Goal: Task Accomplishment & Management: Manage account settings

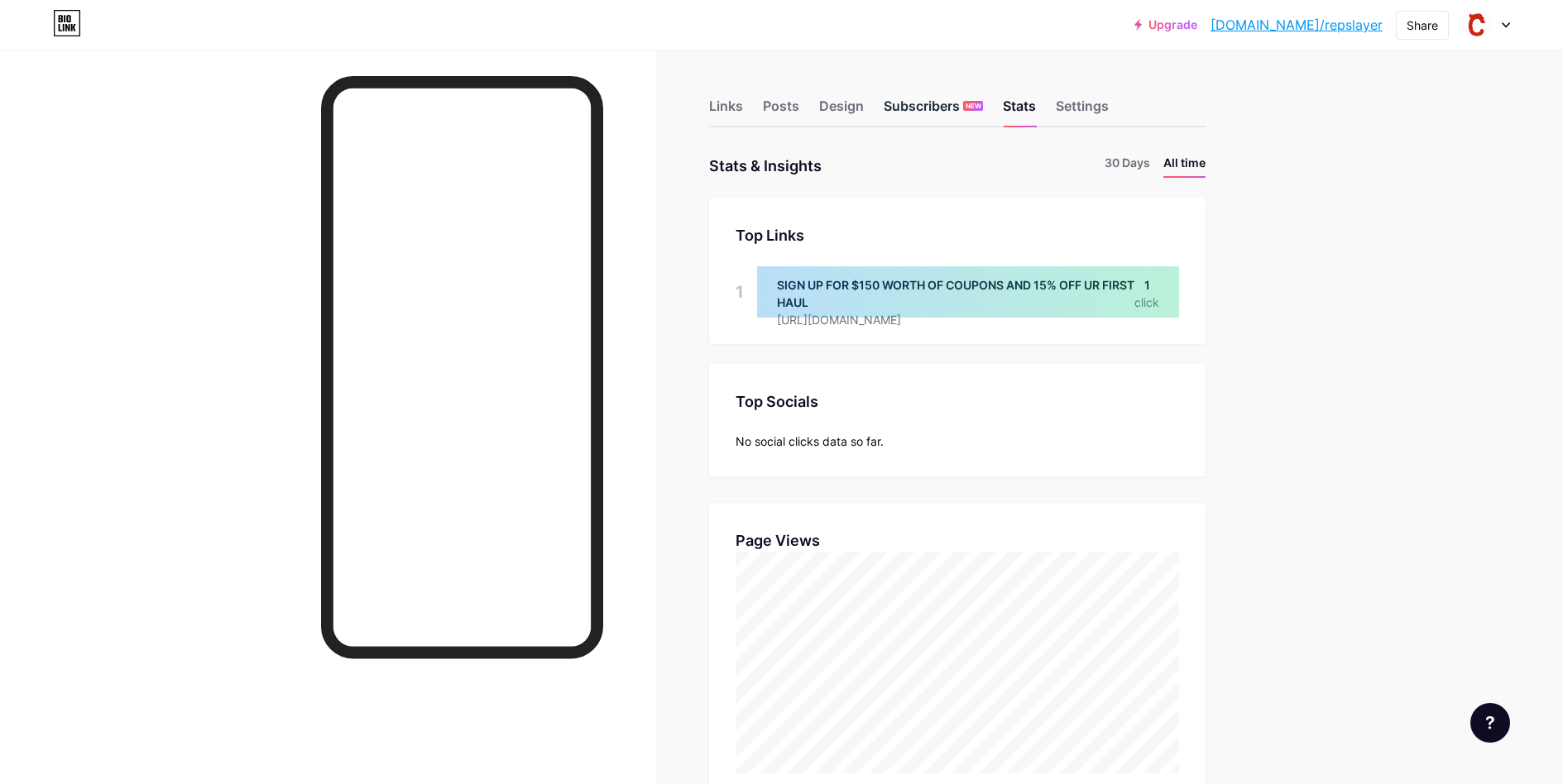
click at [946, 98] on div "Subscribers NEW" at bounding box center [932, 110] width 99 height 30
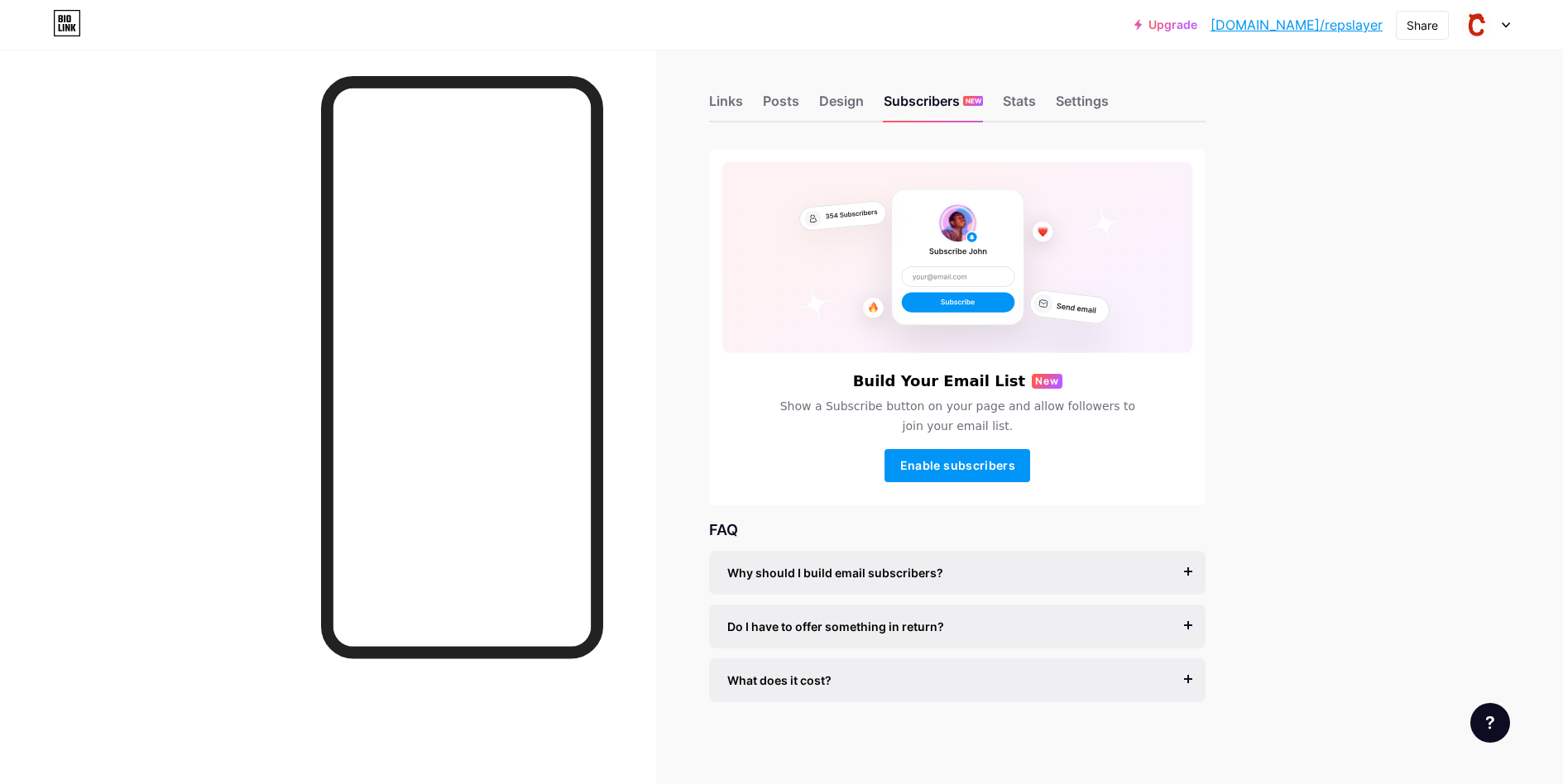
scroll to position [6, 0]
click at [836, 101] on div "Design" at bounding box center [842, 105] width 45 height 30
click at [1316, 154] on div "Upgrade [DOMAIN_NAME]/repsla... [DOMAIN_NAME]/repslayer Share Switch accounts R…" at bounding box center [781, 389] width 1563 height 790
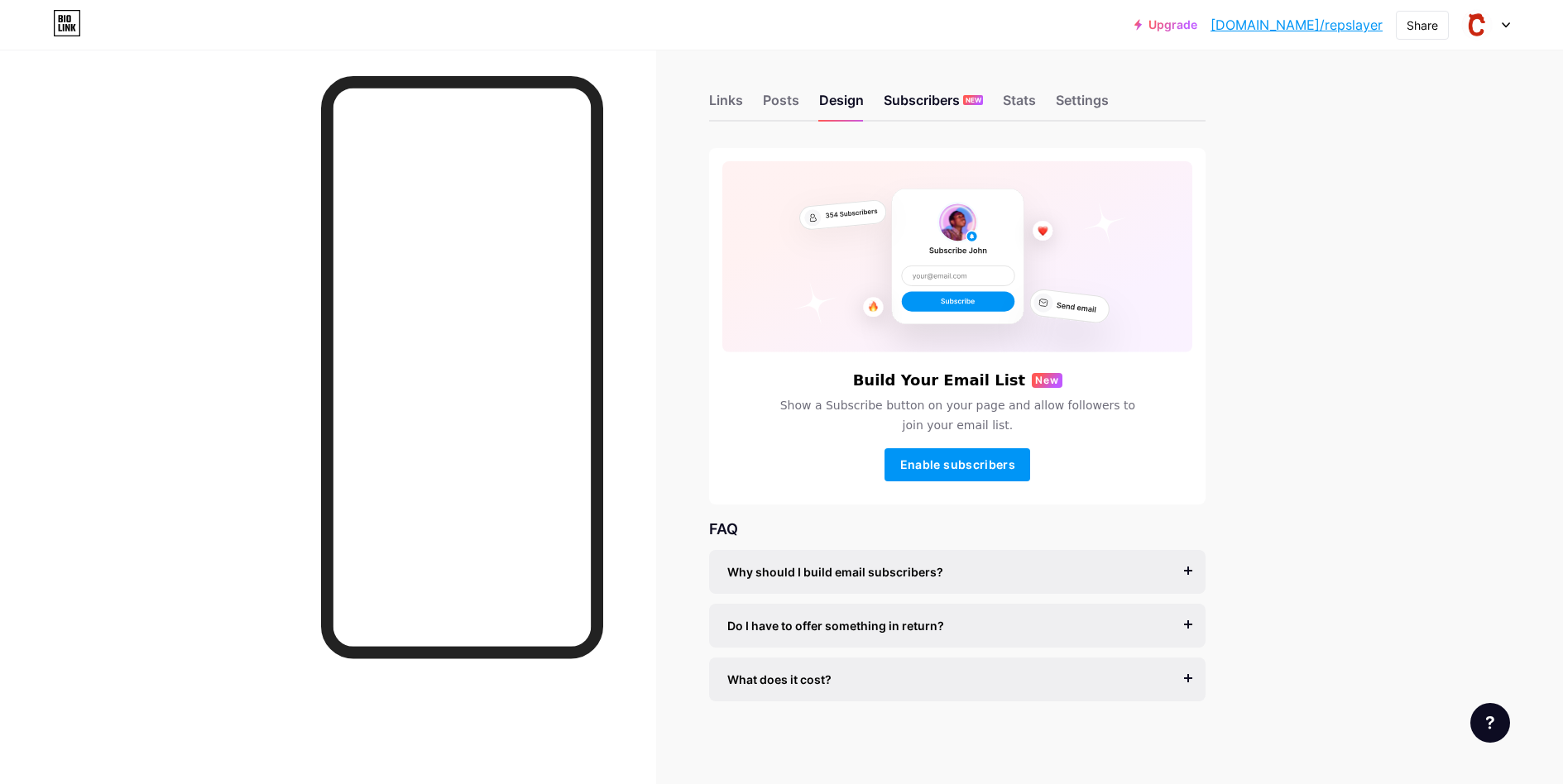
click at [882, 93] on div "Links Posts Design Subscribers NEW Stats Settings" at bounding box center [956, 93] width 496 height 58
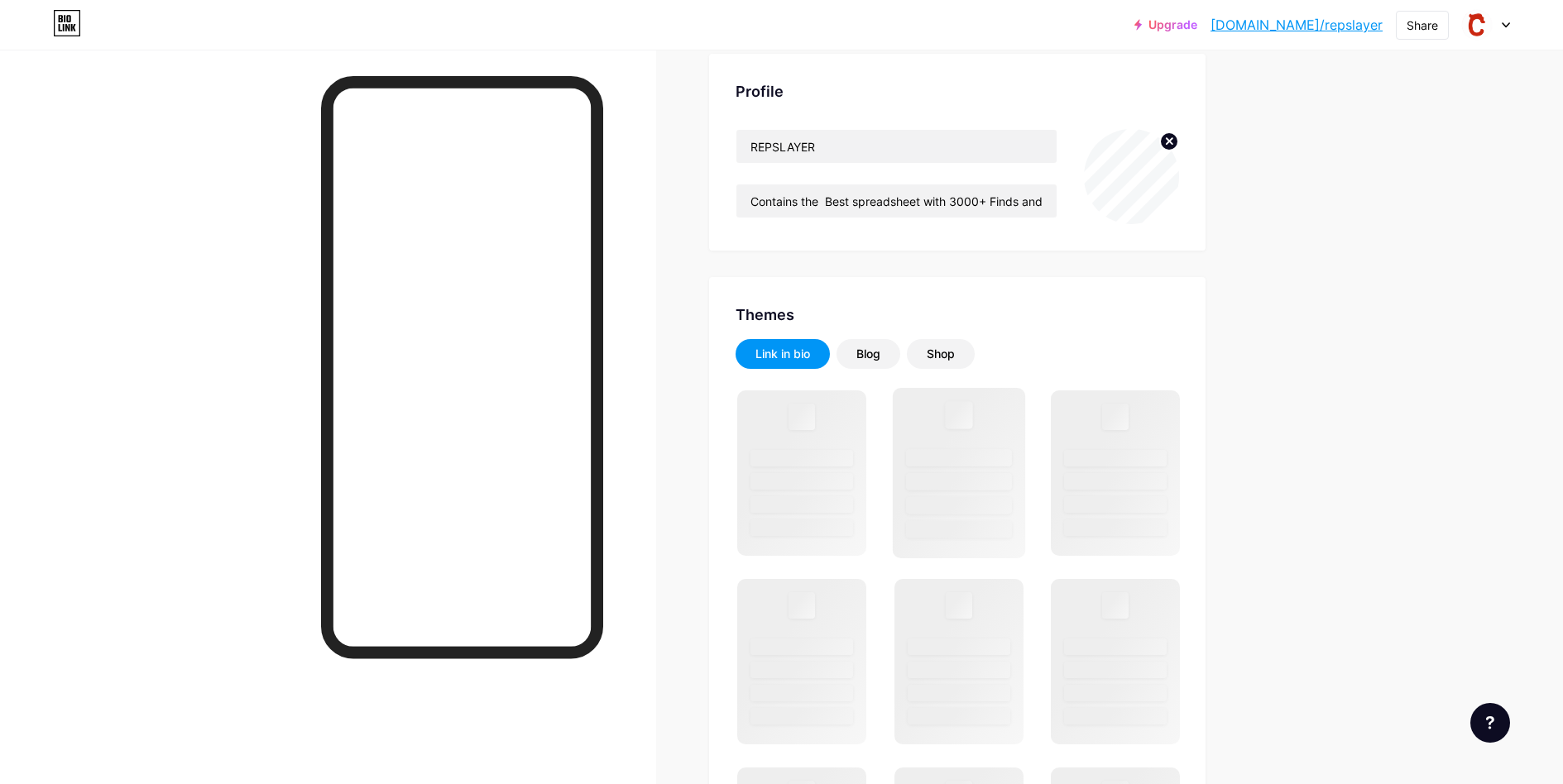
scroll to position [165, 0]
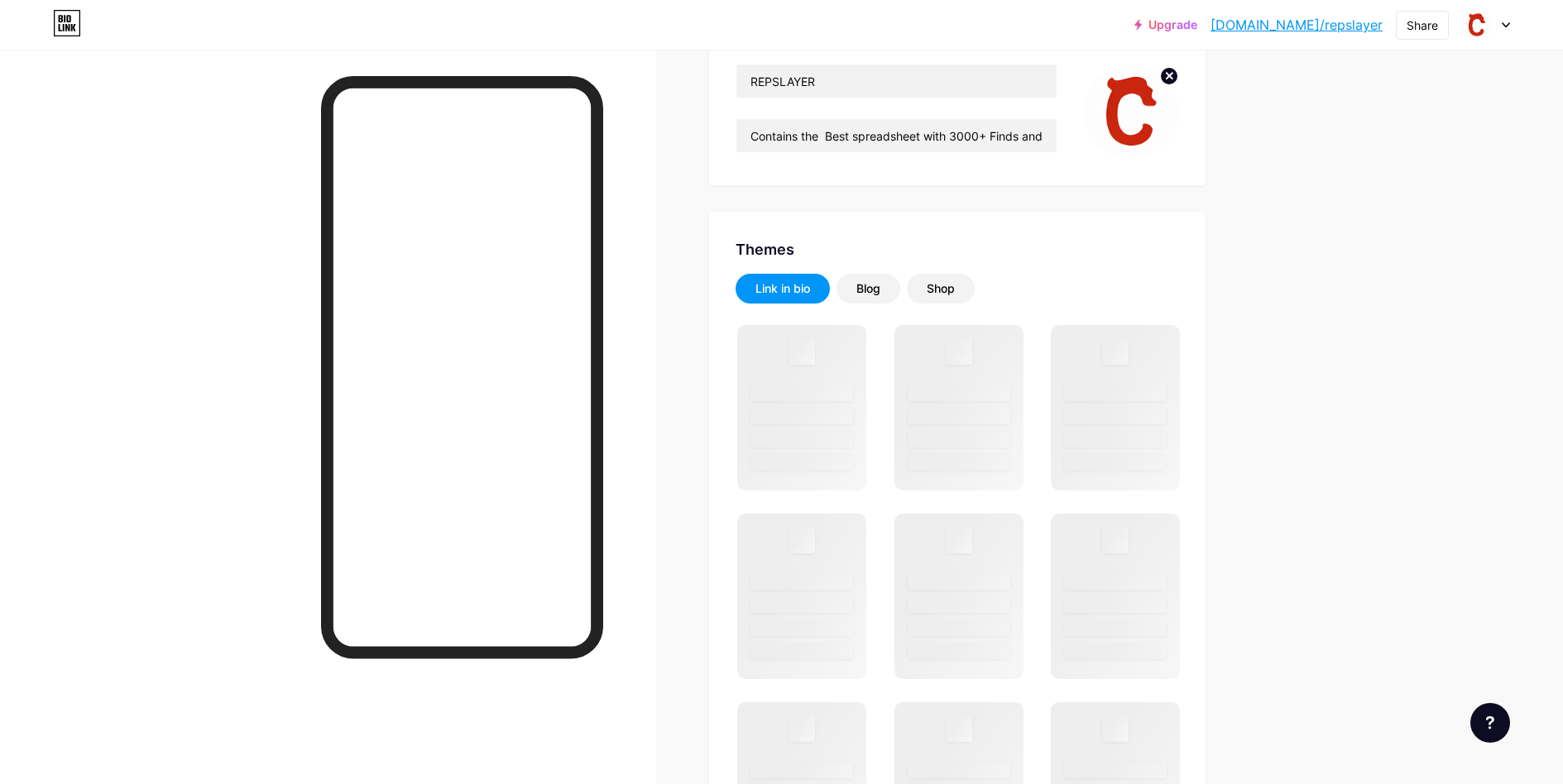
click at [1006, 267] on div "Themes Link in bio Blog Shop Changes saved" at bounding box center [956, 742] width 496 height 1061
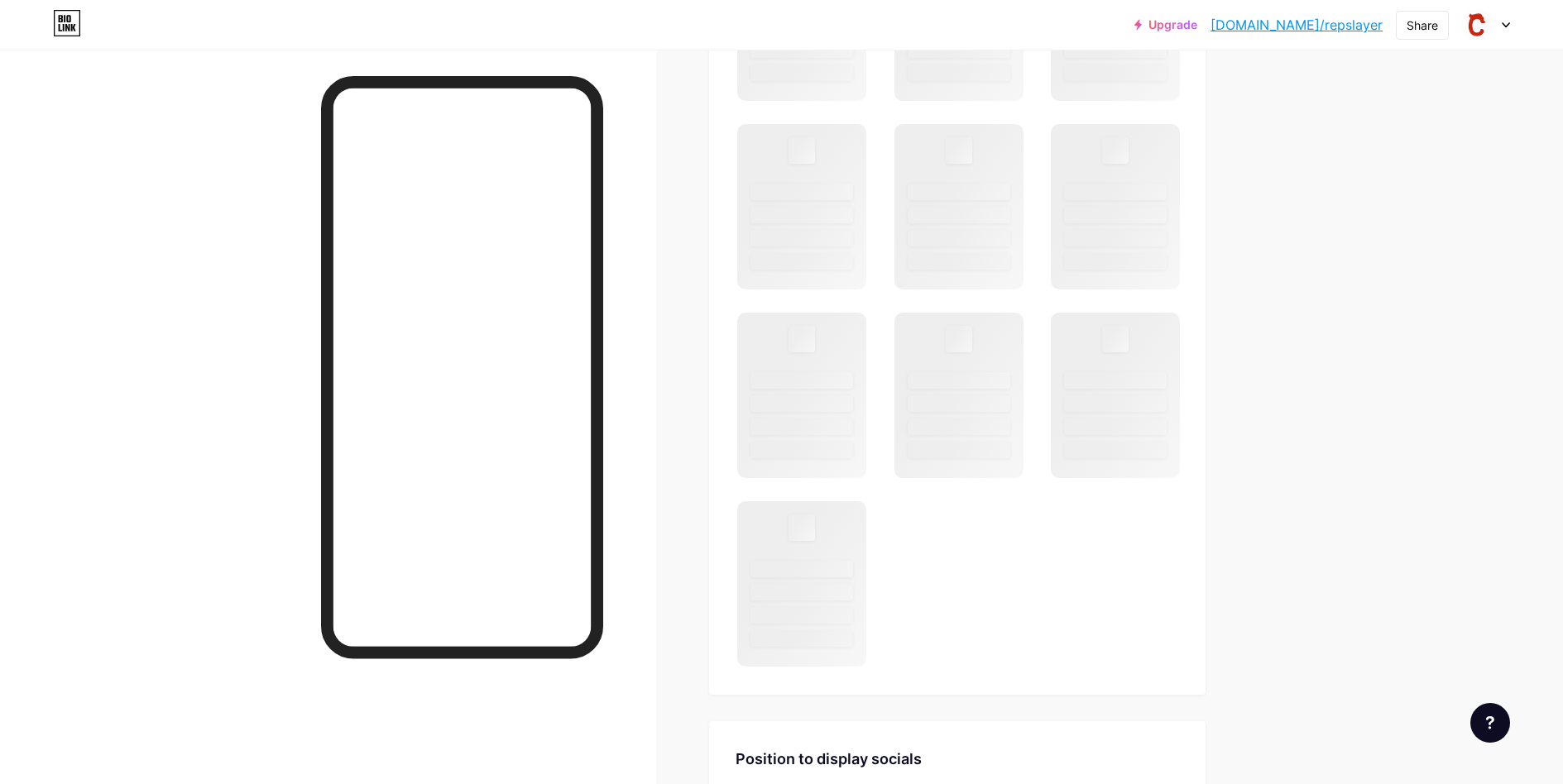
scroll to position [744, 0]
click at [830, 215] on div at bounding box center [802, 214] width 106 height 17
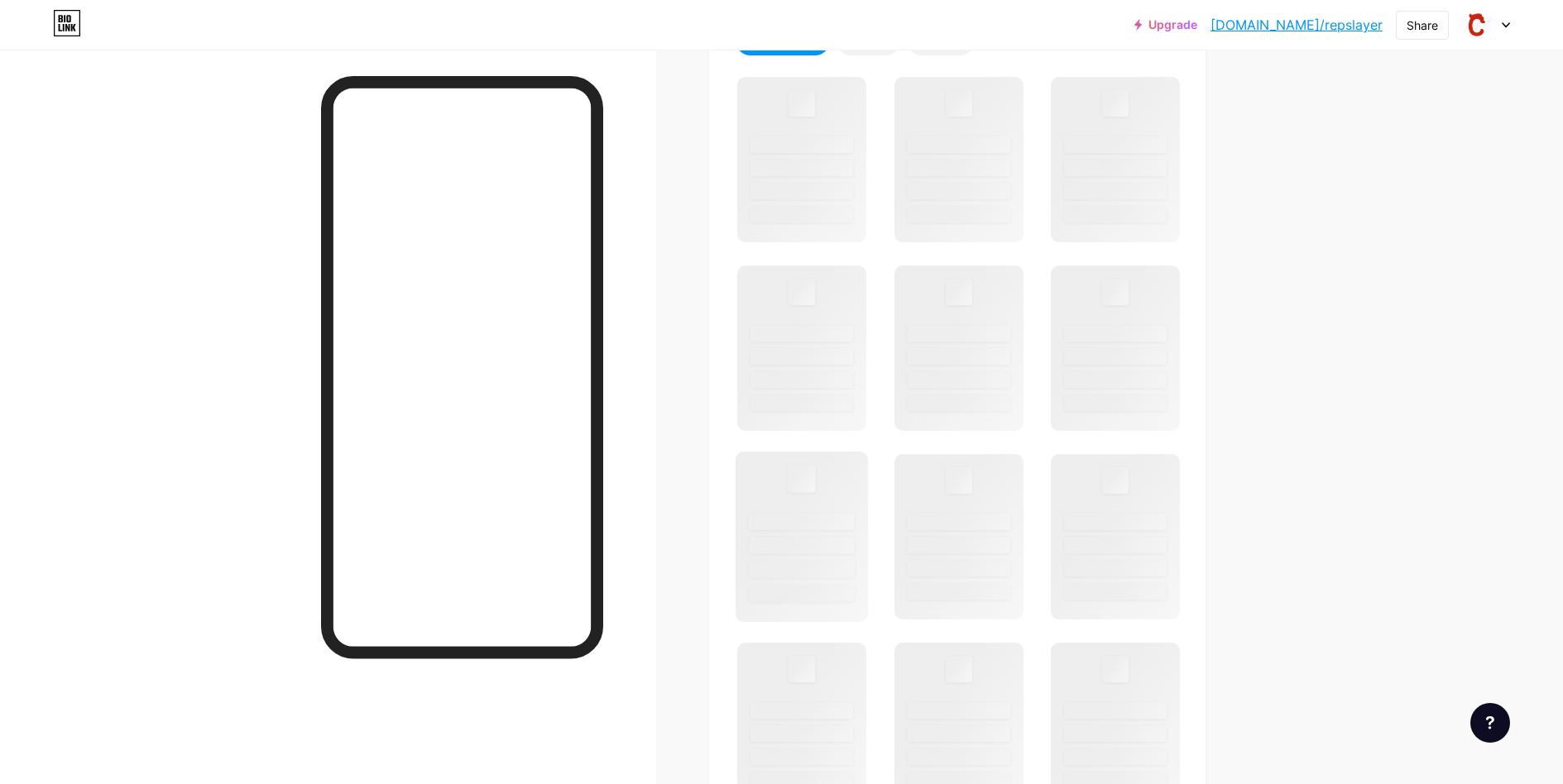
scroll to position [331, 0]
